Goal: Task Accomplishment & Management: Use online tool/utility

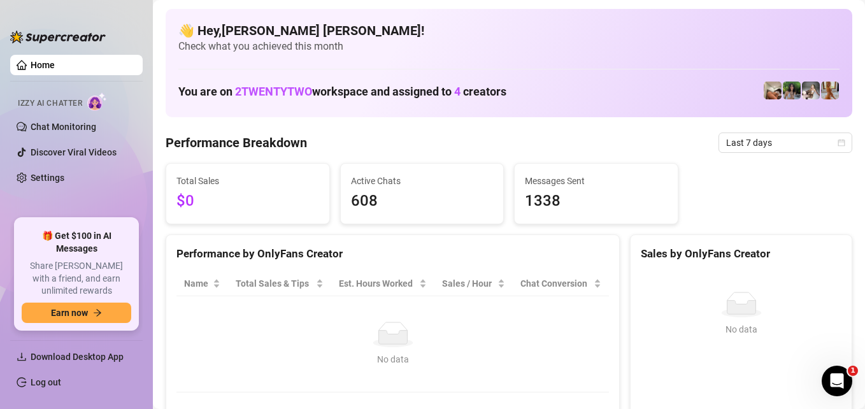
click at [55, 69] on link "Home" at bounding box center [43, 65] width 24 height 10
click at [55, 65] on link "Home" at bounding box center [43, 65] width 24 height 10
click at [32, 61] on link "Home" at bounding box center [43, 65] width 24 height 10
click at [60, 127] on link "Chat Monitoring" at bounding box center [64, 127] width 66 height 10
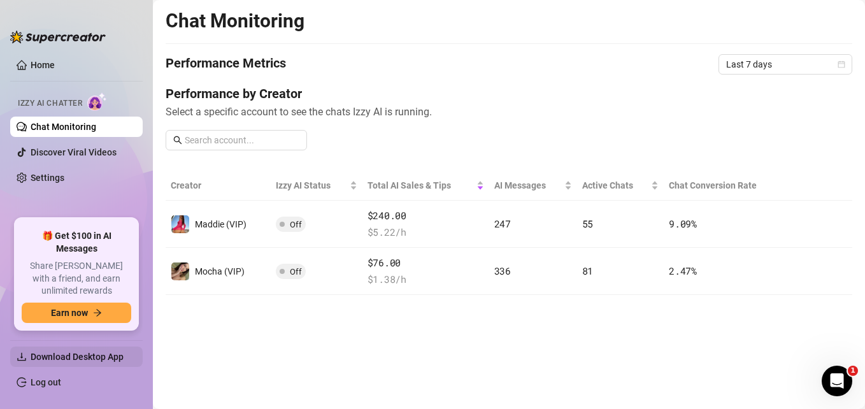
click at [73, 356] on span "Download Desktop App" at bounding box center [77, 357] width 93 height 10
